Goal: Information Seeking & Learning: Learn about a topic

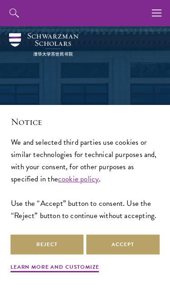
click at [114, 245] on button "Accept" at bounding box center [122, 244] width 73 height 20
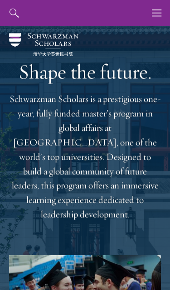
click at [157, 14] on icon "button" at bounding box center [157, 13] width 10 height 26
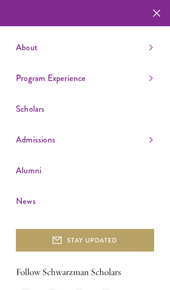
click at [120, 110] on link "Scholars" at bounding box center [84, 108] width 137 height 15
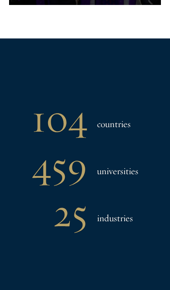
scroll to position [438, 0]
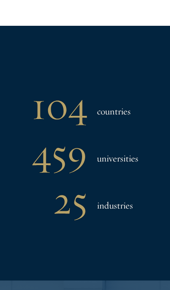
click at [116, 108] on h3 "countries" at bounding box center [112, 101] width 51 height 47
click at [87, 109] on h1 "104" at bounding box center [60, 105] width 56 height 47
click at [80, 110] on h1 "104" at bounding box center [60, 105] width 56 height 47
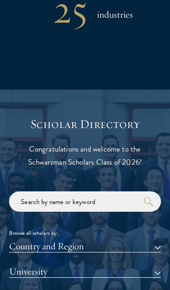
scroll to position [632, 0]
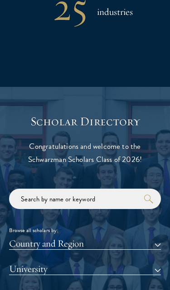
click at [130, 242] on button "Country and Region" at bounding box center [85, 244] width 152 height 12
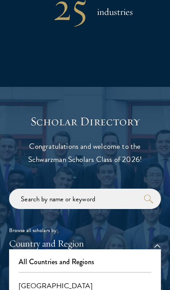
click at [124, 238] on button "Country and Region" at bounding box center [85, 244] width 152 height 12
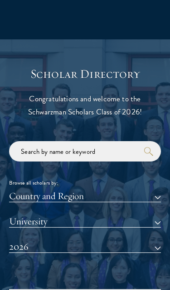
scroll to position [683, 0]
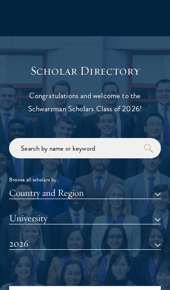
click at [135, 218] on button "University" at bounding box center [85, 219] width 152 height 12
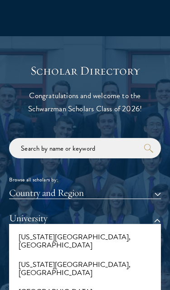
scroll to position [975, 0]
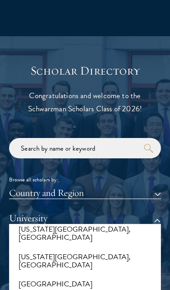
click at [153, 220] on button "University" at bounding box center [85, 219] width 152 height 12
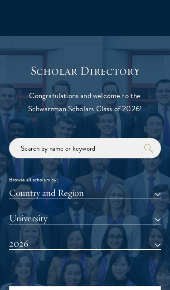
click at [128, 239] on button "2026" at bounding box center [85, 244] width 152 height 12
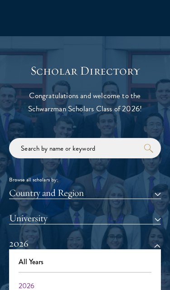
click at [130, 239] on button "2026" at bounding box center [85, 244] width 152 height 12
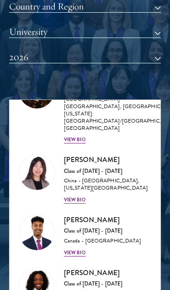
scroll to position [2616, 0]
